Goal: Task Accomplishment & Management: Manage account settings

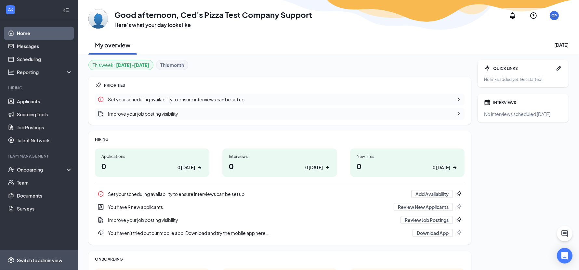
click at [52, 263] on div "Switch to admin view" at bounding box center [40, 260] width 46 height 7
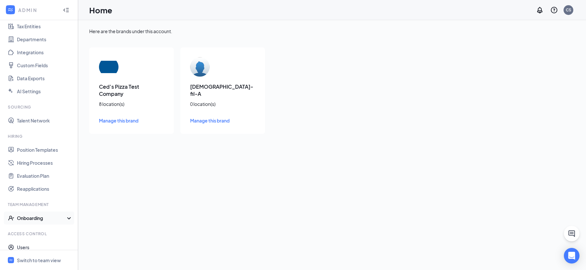
scroll to position [68, 0]
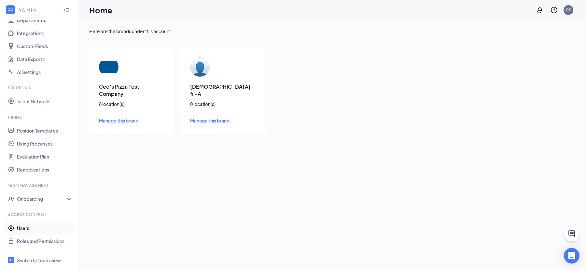
click at [45, 228] on link "Users" at bounding box center [45, 228] width 56 height 13
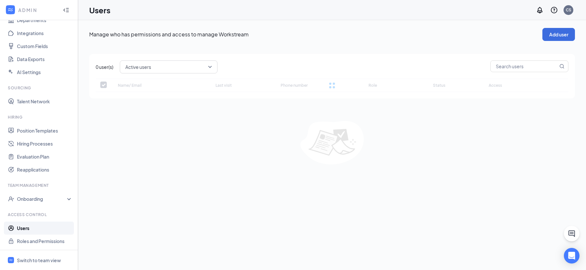
checkbox input "false"
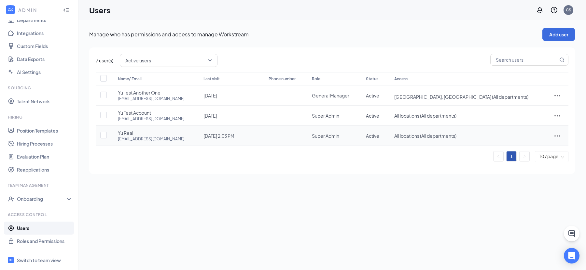
click at [555, 135] on icon "ActionsIcon" at bounding box center [557, 136] width 8 height 8
click at [543, 150] on span "Edit user" at bounding box center [536, 148] width 40 height 7
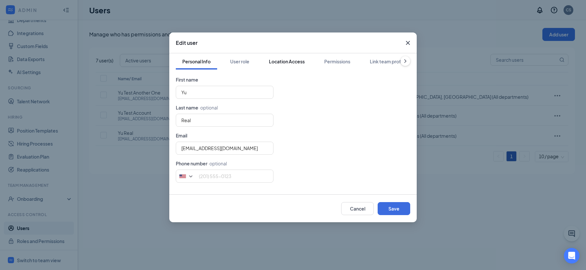
click at [287, 65] on button "Location Access" at bounding box center [286, 61] width 49 height 16
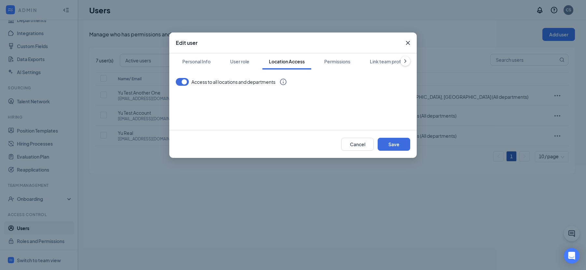
click at [188, 82] on button "button" at bounding box center [182, 82] width 13 height 8
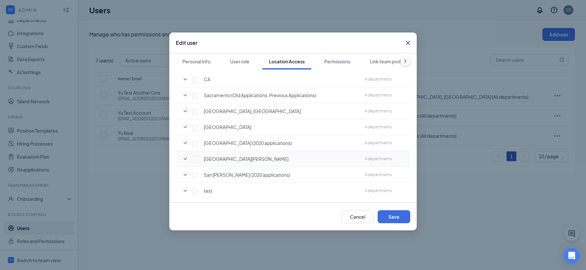
scroll to position [48, 0]
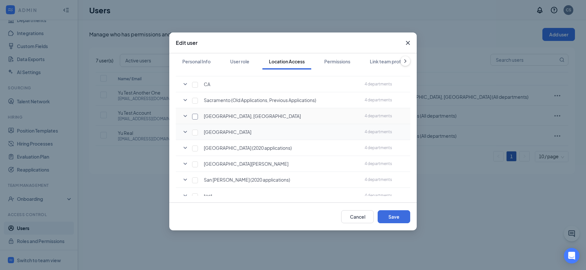
drag, startPoint x: 193, startPoint y: 116, endPoint x: 213, endPoint y: 132, distance: 25.3
click at [193, 116] on input "checkbox" at bounding box center [195, 117] width 6 height 6
checkbox input "true"
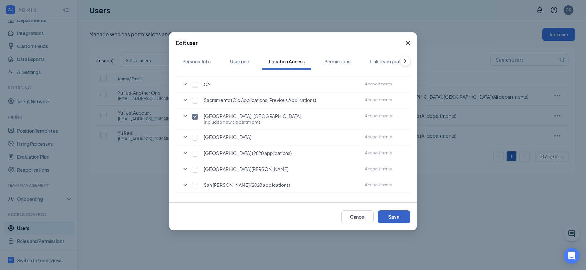
click at [394, 216] on button "Save" at bounding box center [393, 216] width 33 height 13
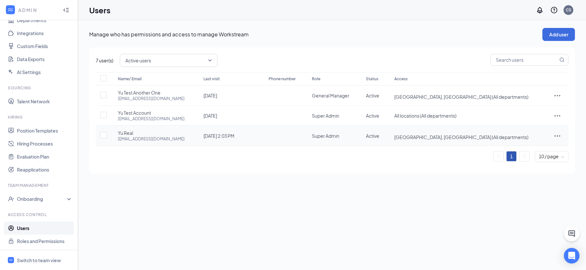
click at [560, 137] on div at bounding box center [556, 136] width 9 height 8
click at [525, 146] on span "Edit user" at bounding box center [525, 149] width 19 height 6
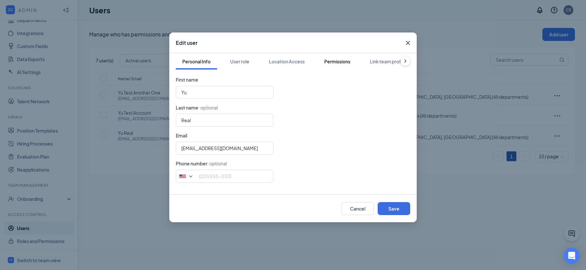
click at [333, 67] on button "Permissions" at bounding box center [337, 61] width 39 height 16
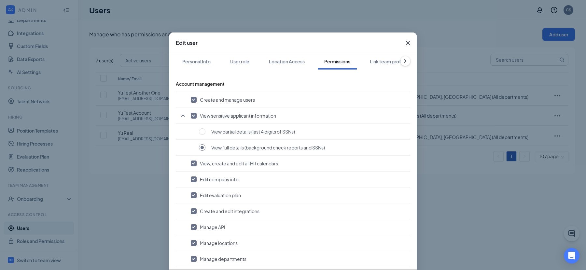
click at [235, 70] on div "Personal Info User role Location Access Permissions Link team profile Account m…" at bounding box center [292, 161] width 247 height 216
click at [241, 68] on button "User role" at bounding box center [240, 61] width 32 height 16
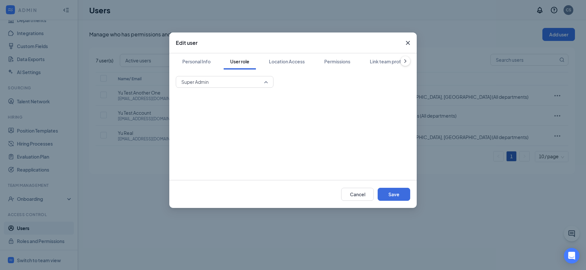
click at [242, 85] on span "Super Admin" at bounding box center [221, 82] width 81 height 10
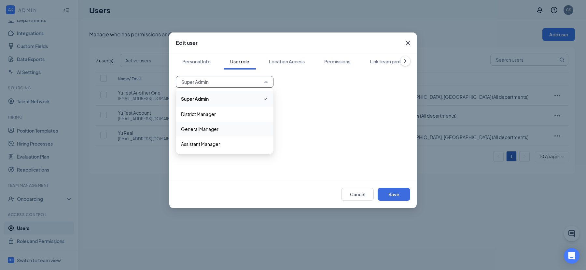
click at [219, 131] on span "General Manager" at bounding box center [224, 129] width 87 height 7
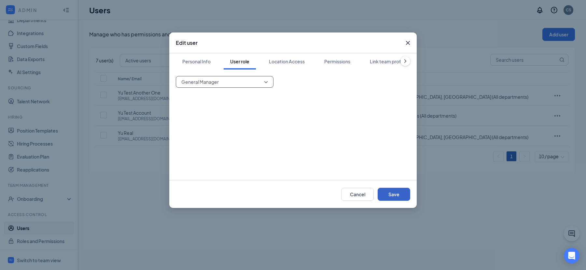
click at [401, 193] on button "Save" at bounding box center [393, 194] width 33 height 13
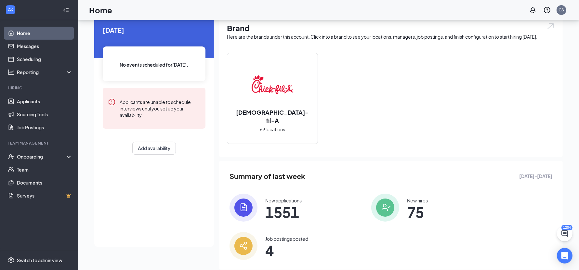
scroll to position [41, 0]
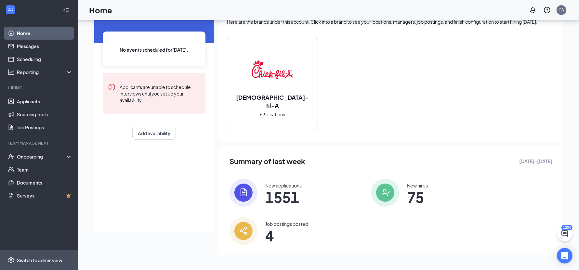
click at [61, 257] on span "Switch to admin view" at bounding box center [45, 261] width 56 height 20
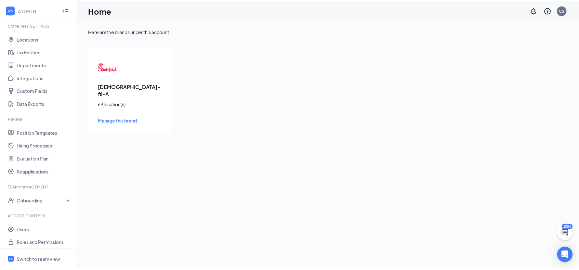
scroll to position [26, 0]
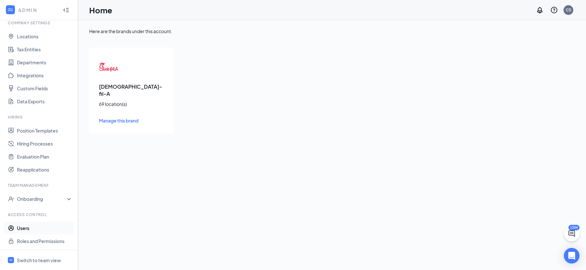
click at [40, 225] on link "Users" at bounding box center [45, 228] width 56 height 13
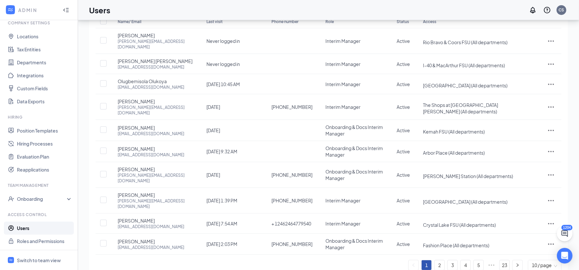
scroll to position [51, 0]
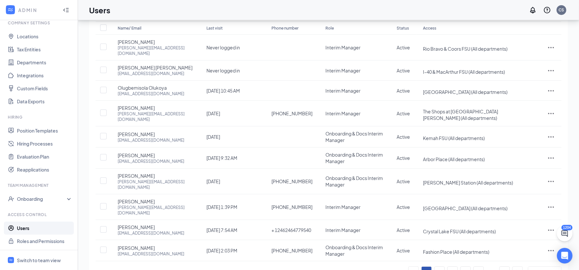
click at [540, 267] on span "10 / page" at bounding box center [545, 272] width 26 height 10
click at [540, 249] on div "100 / page" at bounding box center [546, 256] width 34 height 15
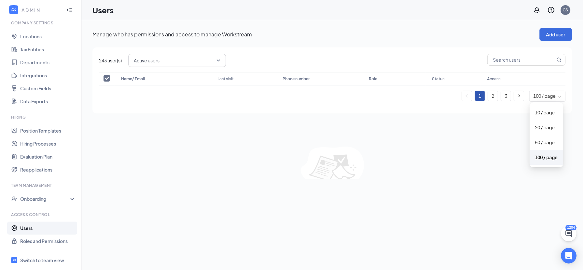
scroll to position [0, 0]
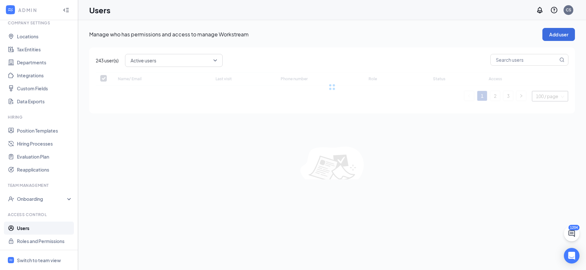
checkbox input "false"
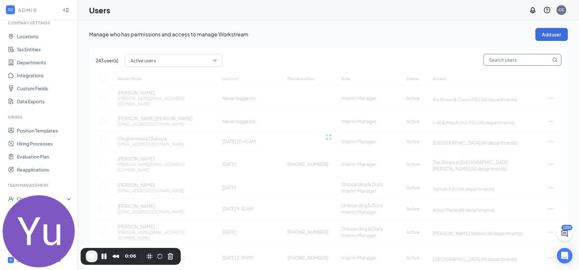
click at [498, 61] on input "text" at bounding box center [517, 59] width 67 height 11
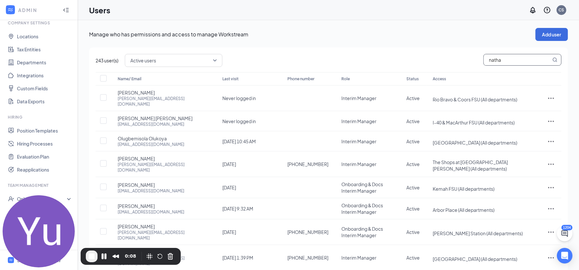
type input "nathan"
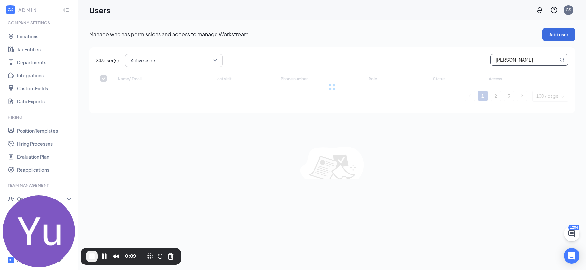
checkbox input "false"
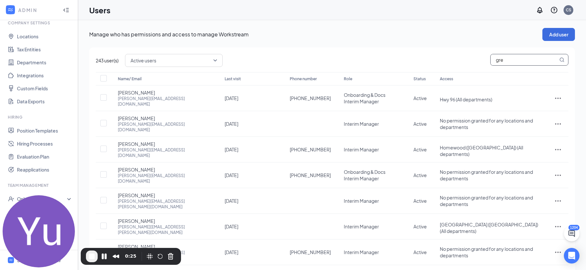
type input "greg"
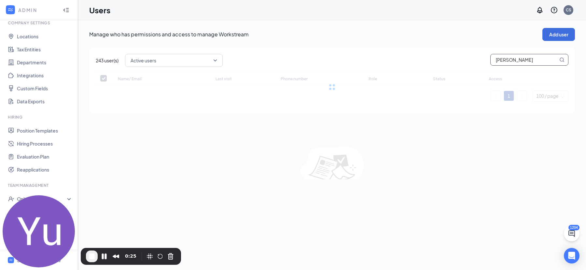
checkbox input "false"
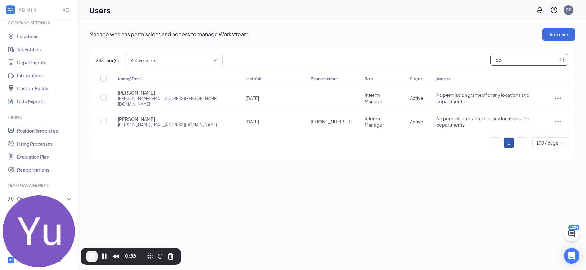
type input "cole"
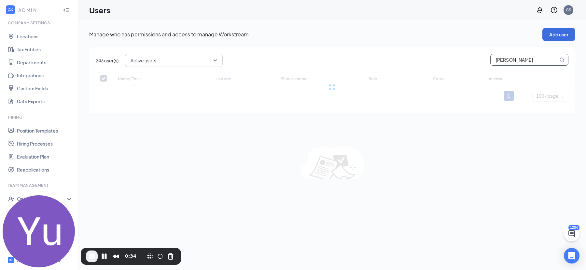
checkbox input "false"
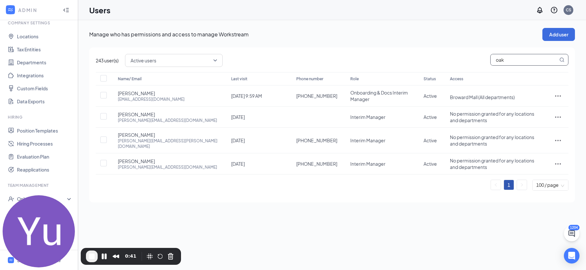
type input "oakl"
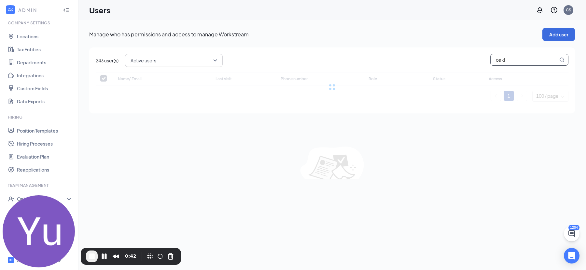
checkbox input "false"
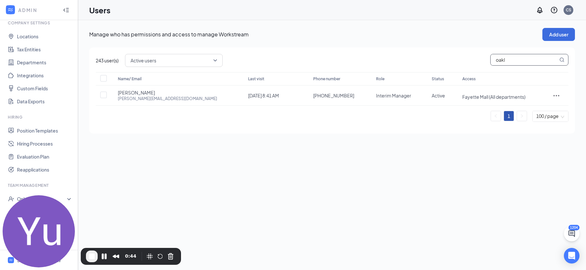
type input "oakl"
